Goal: Information Seeking & Learning: Learn about a topic

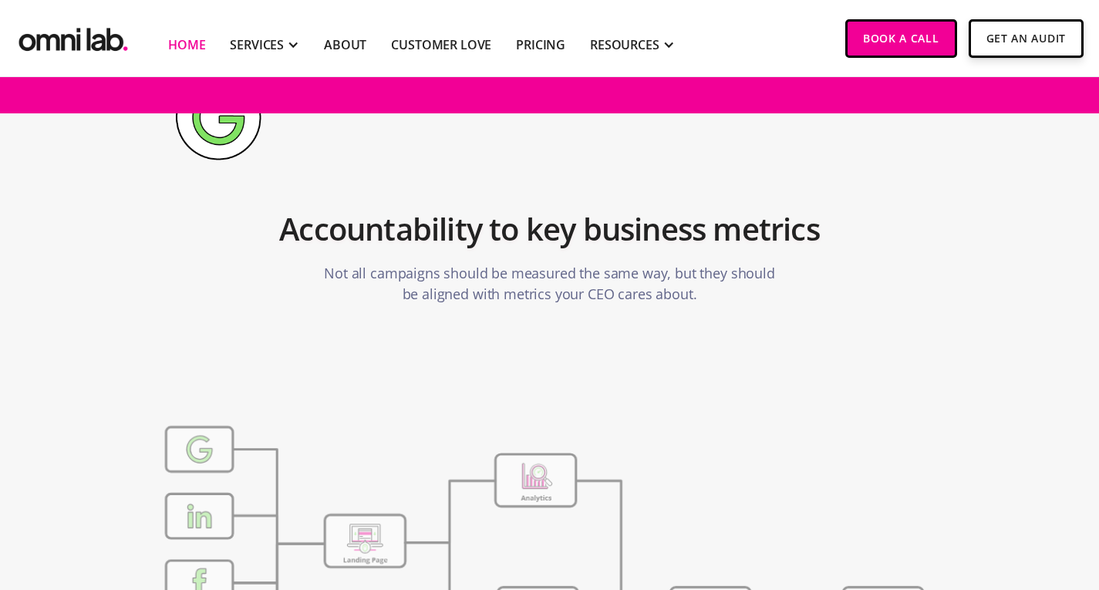
scroll to position [5629, 0]
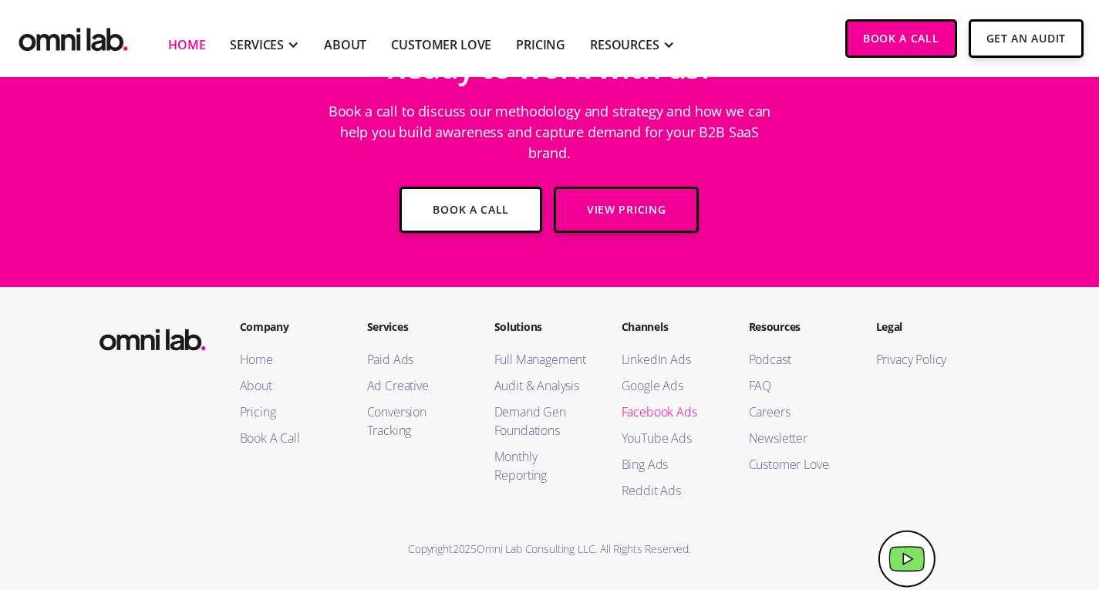
click at [628, 413] on link "Facebook Ads" at bounding box center [670, 412] width 96 height 19
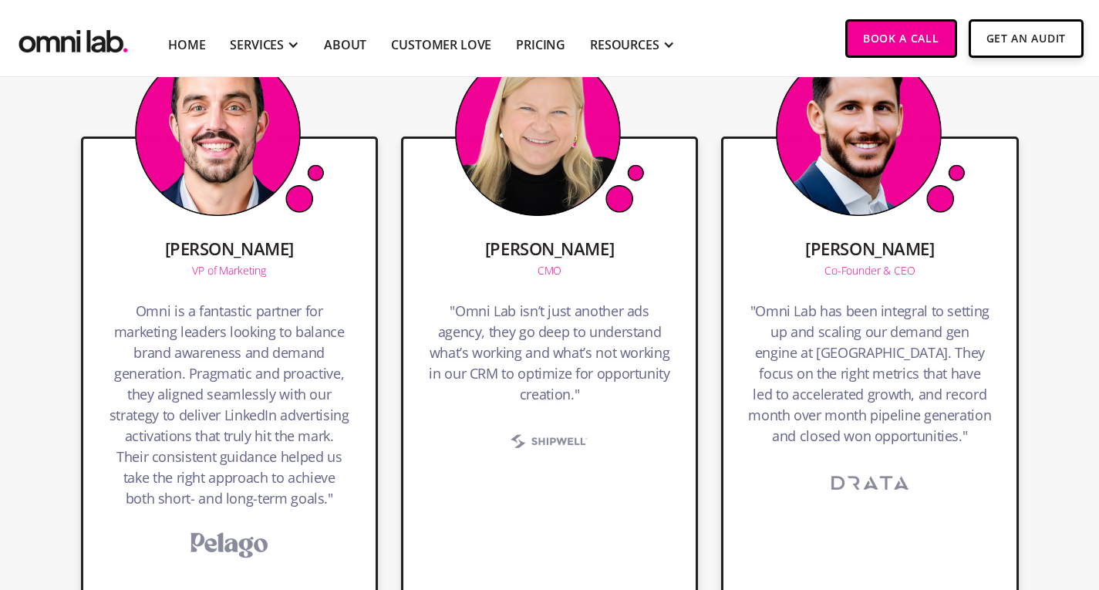
scroll to position [3443, 0]
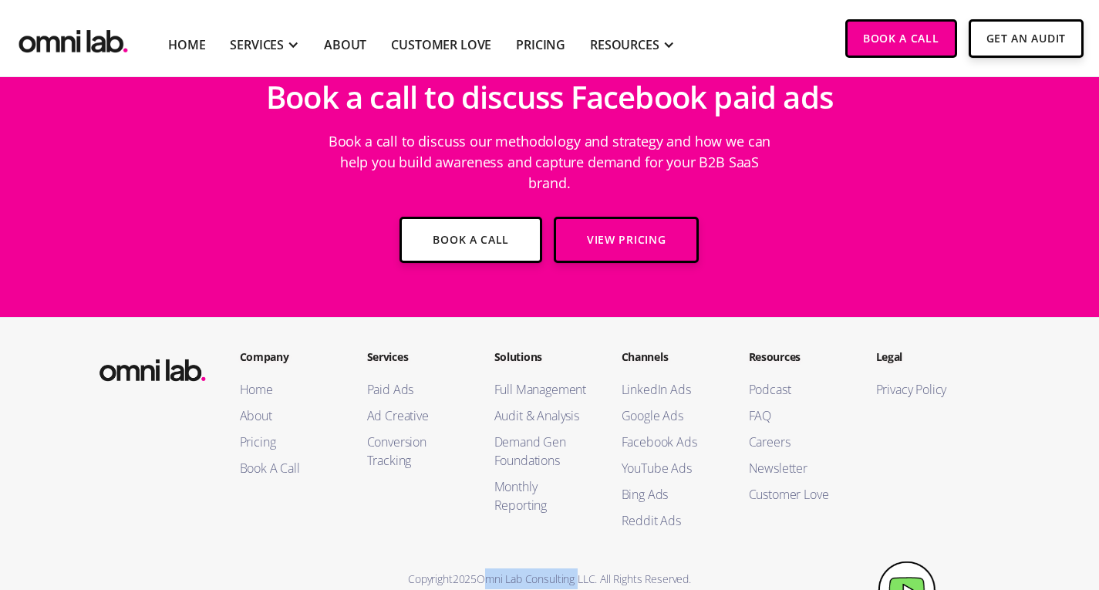
drag, startPoint x: 578, startPoint y: 554, endPoint x: 479, endPoint y: 552, distance: 98.7
click at [479, 568] on div "Copyright 2025 Omni Lab Consulting LLC. All Rights Reserved." at bounding box center [550, 578] width 938 height 21
copy div "Omni Lab Consulting"
drag, startPoint x: 477, startPoint y: 546, endPoint x: 573, endPoint y: 551, distance: 95.8
click at [578, 568] on div "Copyright 2025 Omni Lab Consulting LLC. All Rights Reserved." at bounding box center [550, 578] width 938 height 21
